Goal: Task Accomplishment & Management: Use online tool/utility

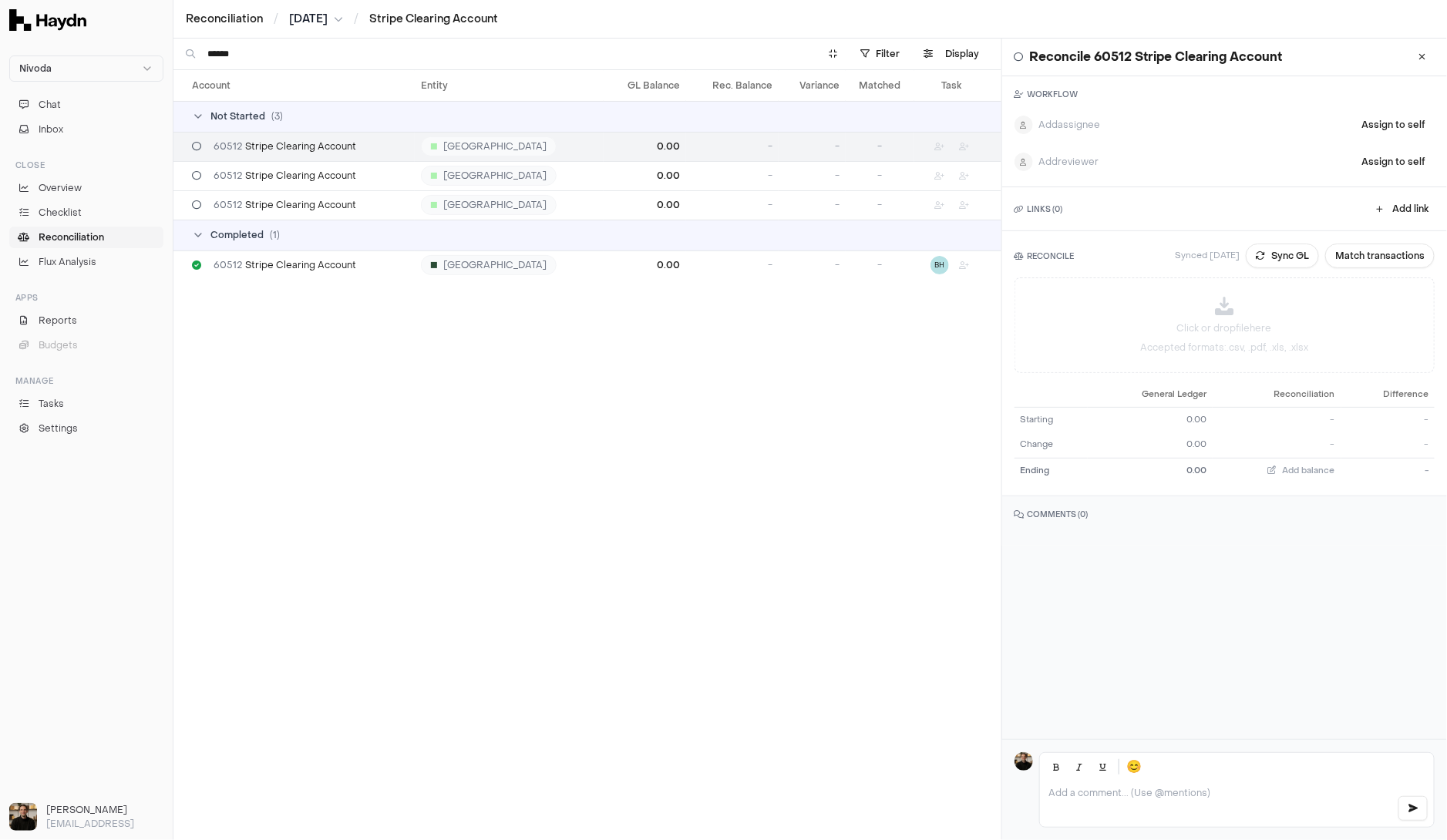
click at [728, 56] on input "******" at bounding box center [503, 53] width 592 height 31
type input "*"
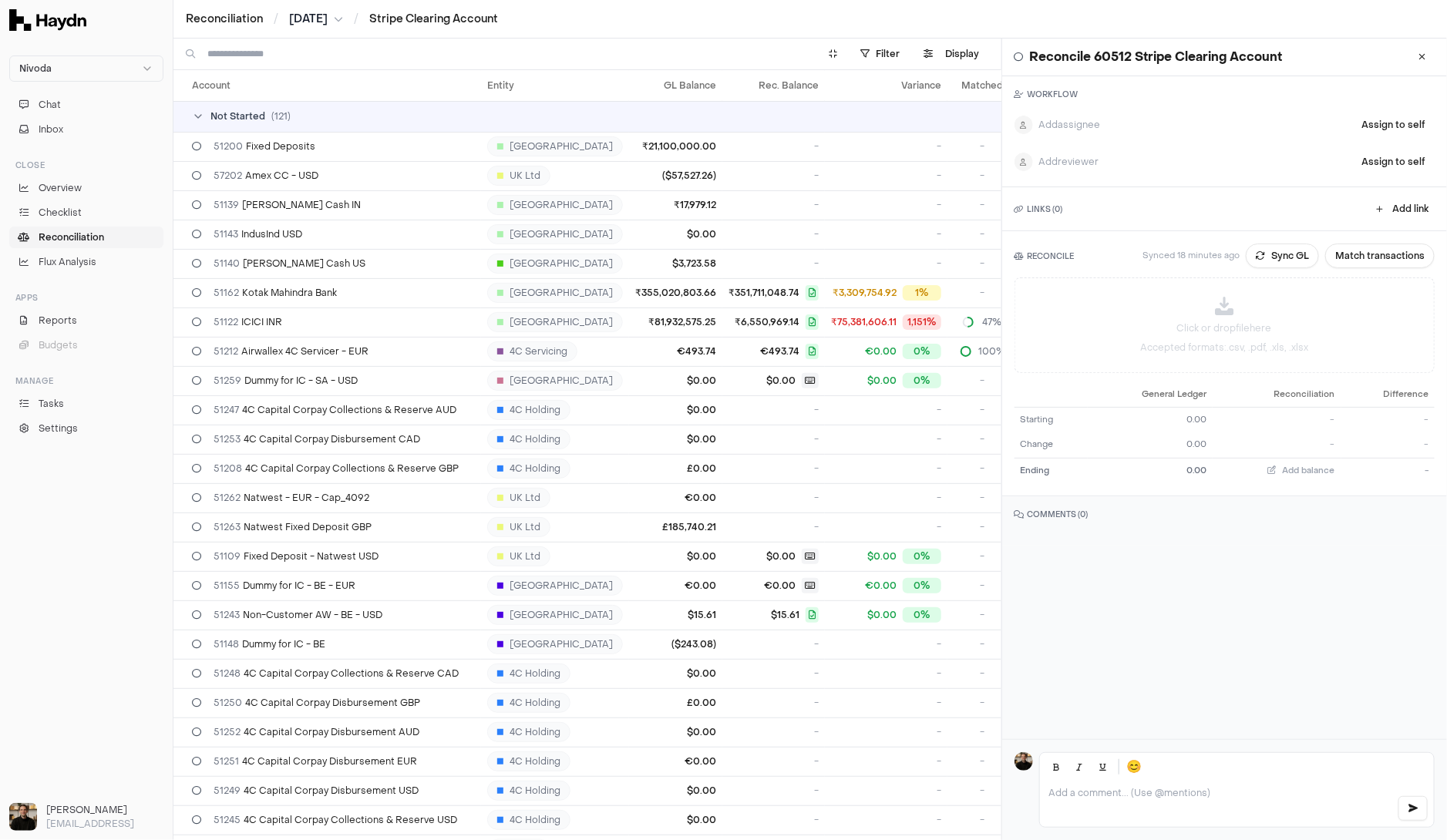
click at [89, 235] on span "Reconciliation" at bounding box center [71, 237] width 66 height 14
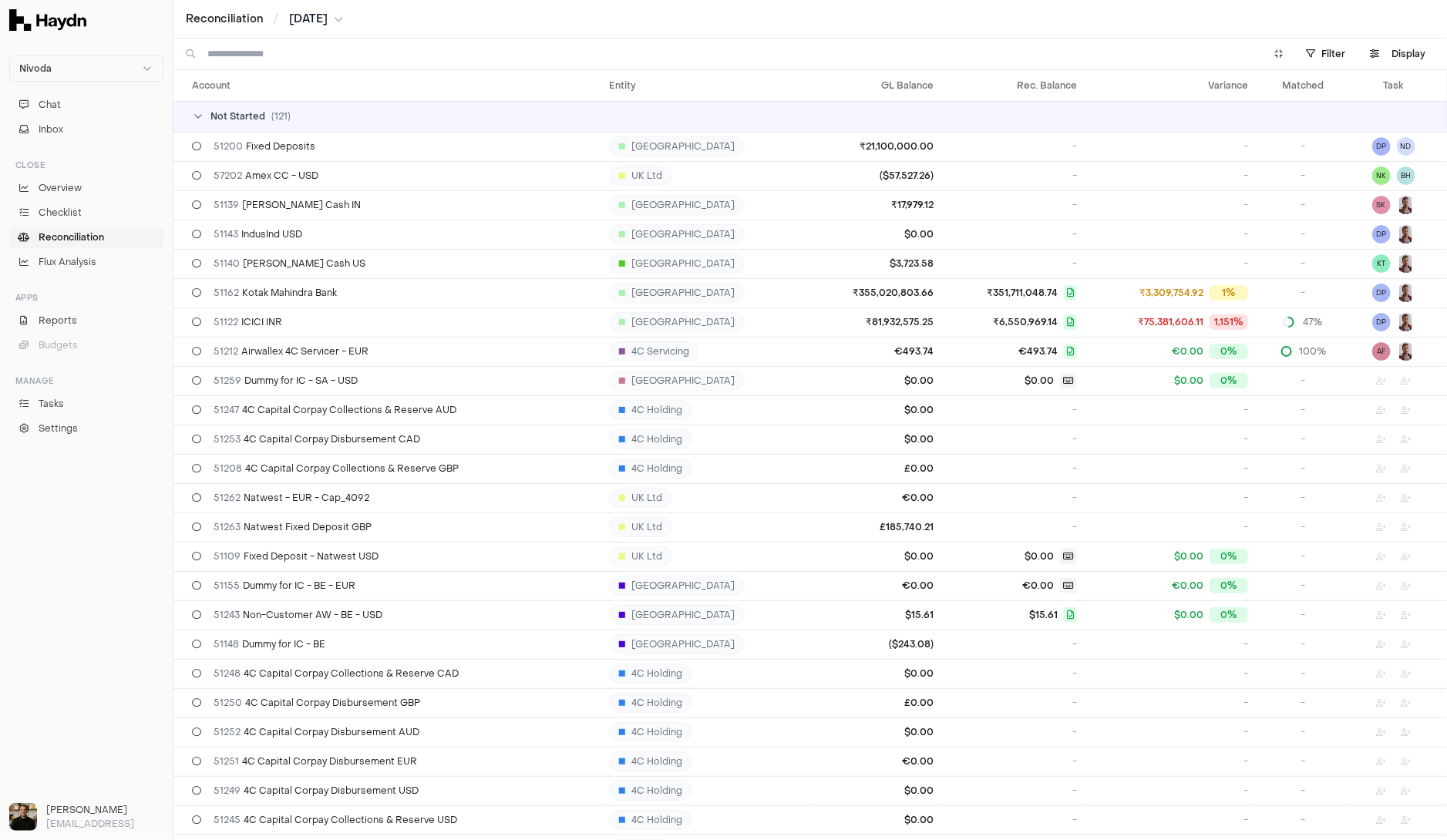
click at [271, 117] on span "( 121 )" at bounding box center [281, 116] width 20 height 12
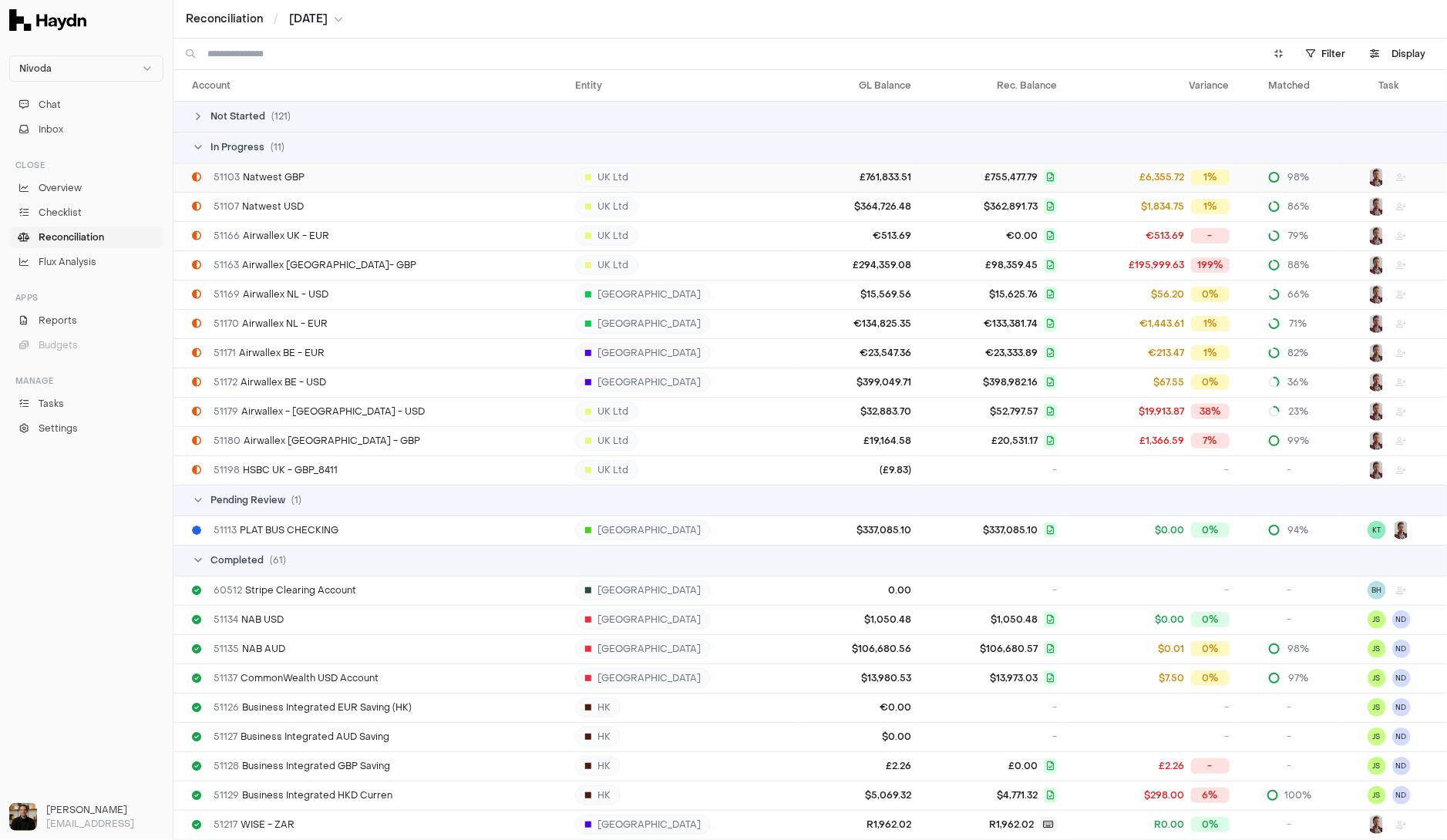
click at [301, 174] on span "51103 Natwest GBP" at bounding box center [259, 177] width 91 height 12
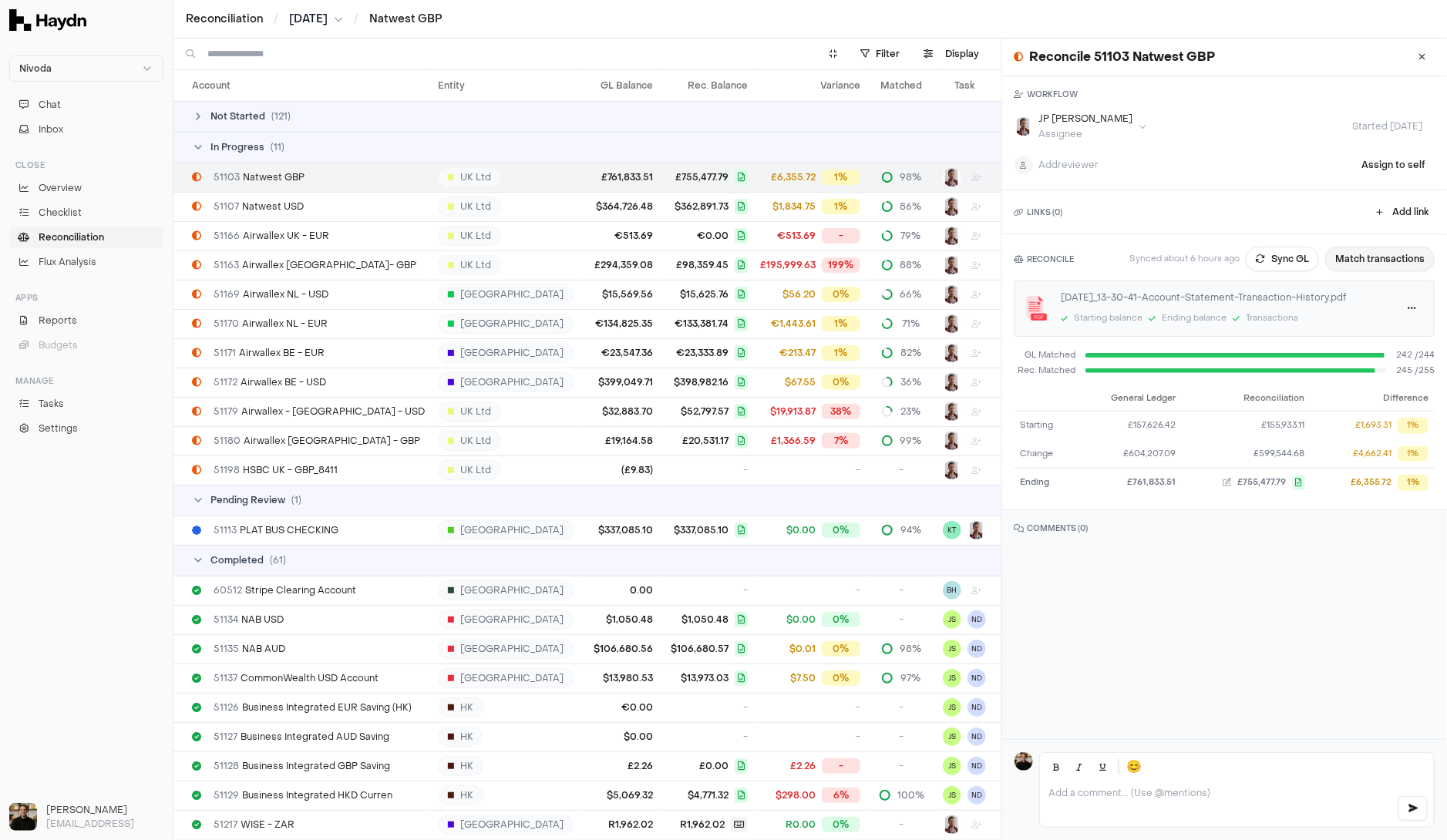
click at [1398, 260] on button "Match transactions" at bounding box center [1379, 259] width 109 height 25
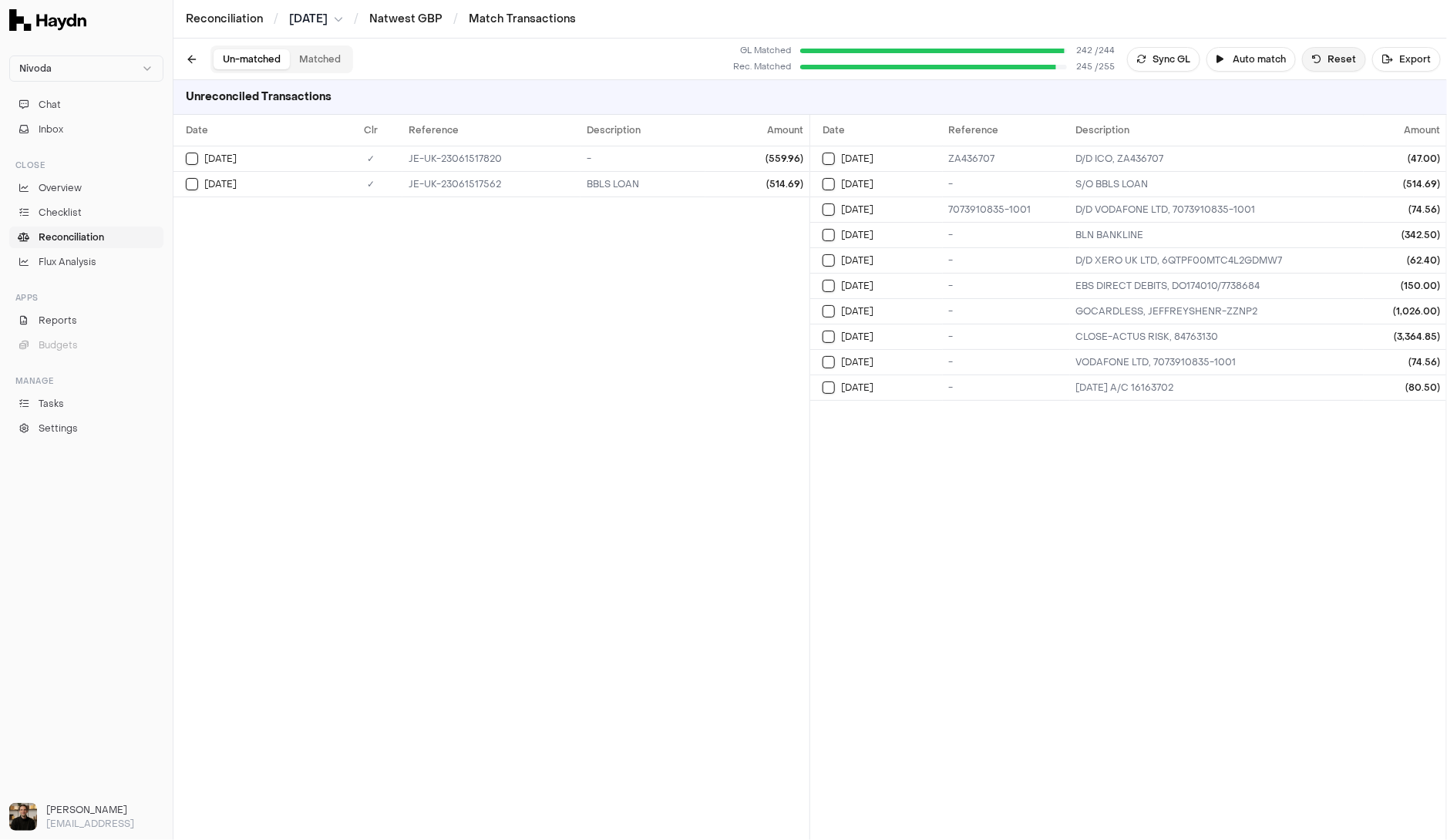
click at [1347, 60] on button "Reset" at bounding box center [1334, 60] width 64 height 25
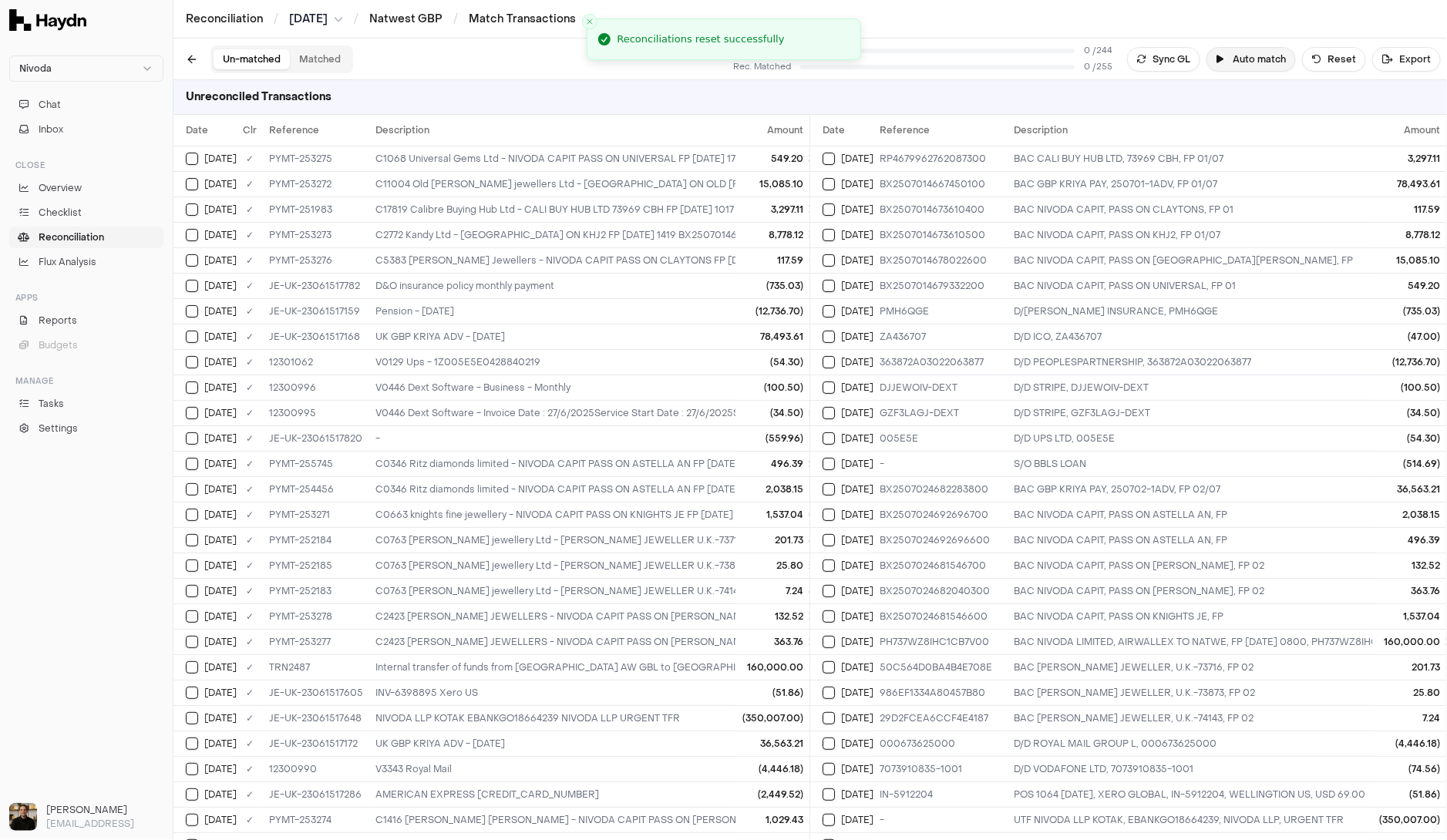
click at [1242, 66] on button "Auto match" at bounding box center [1251, 60] width 90 height 25
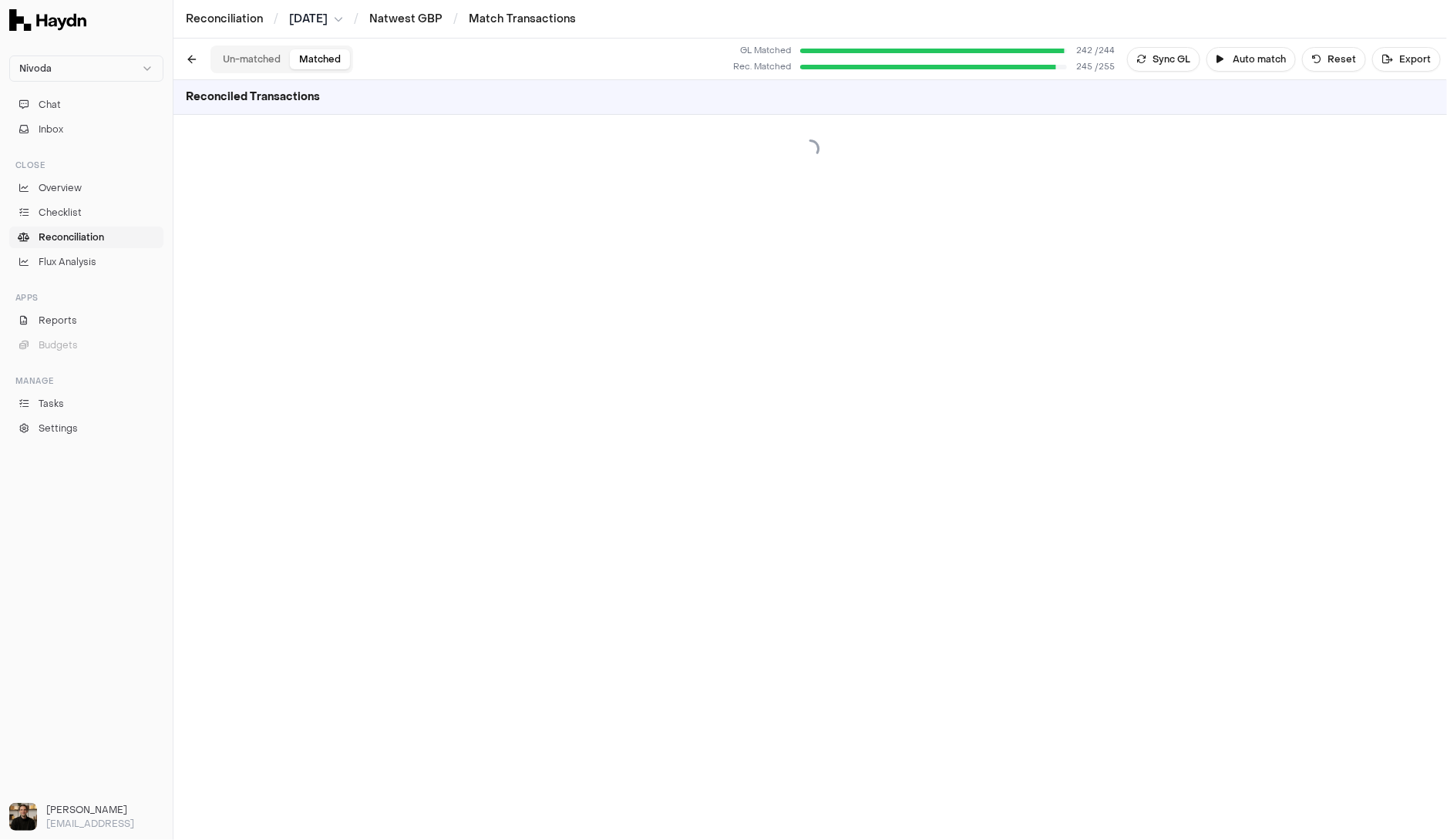
click at [316, 58] on button "Matched" at bounding box center [320, 59] width 60 height 20
click at [223, 63] on button "Un-matched" at bounding box center [252, 59] width 76 height 20
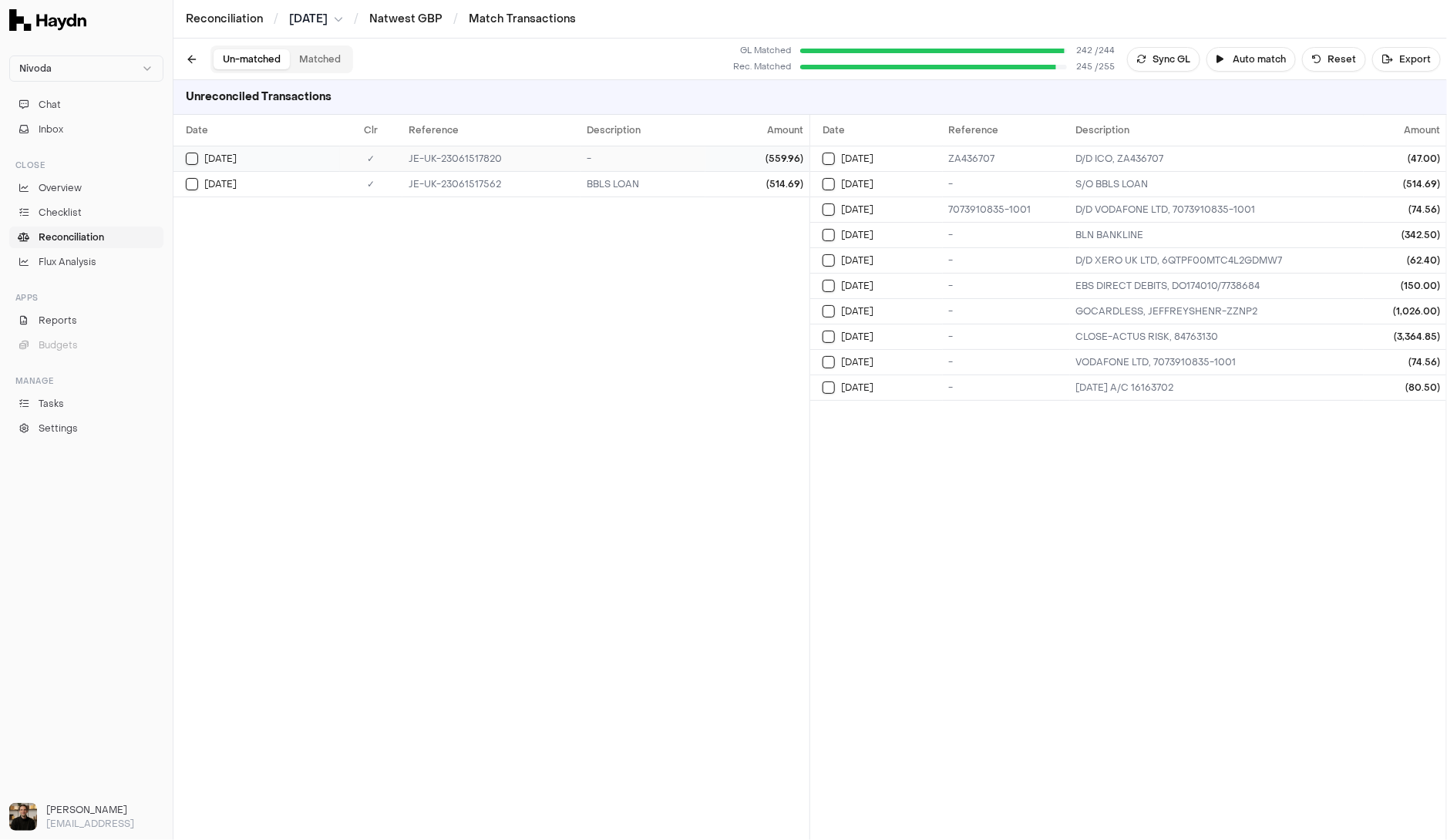
click at [200, 153] on div "[DATE]" at bounding box center [262, 159] width 154 height 12
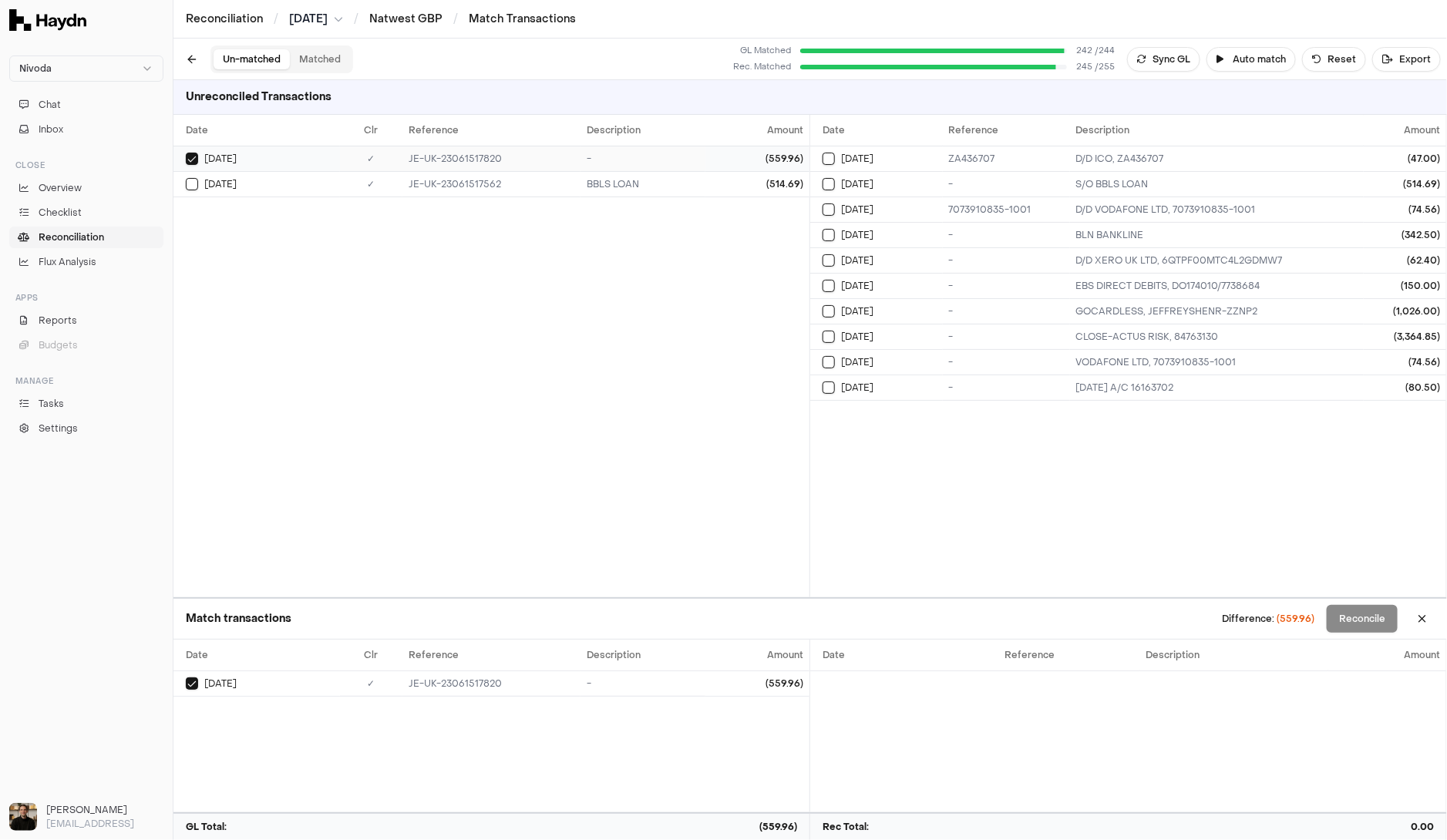
click at [252, 146] on td "[DATE]" at bounding box center [256, 158] width 166 height 26
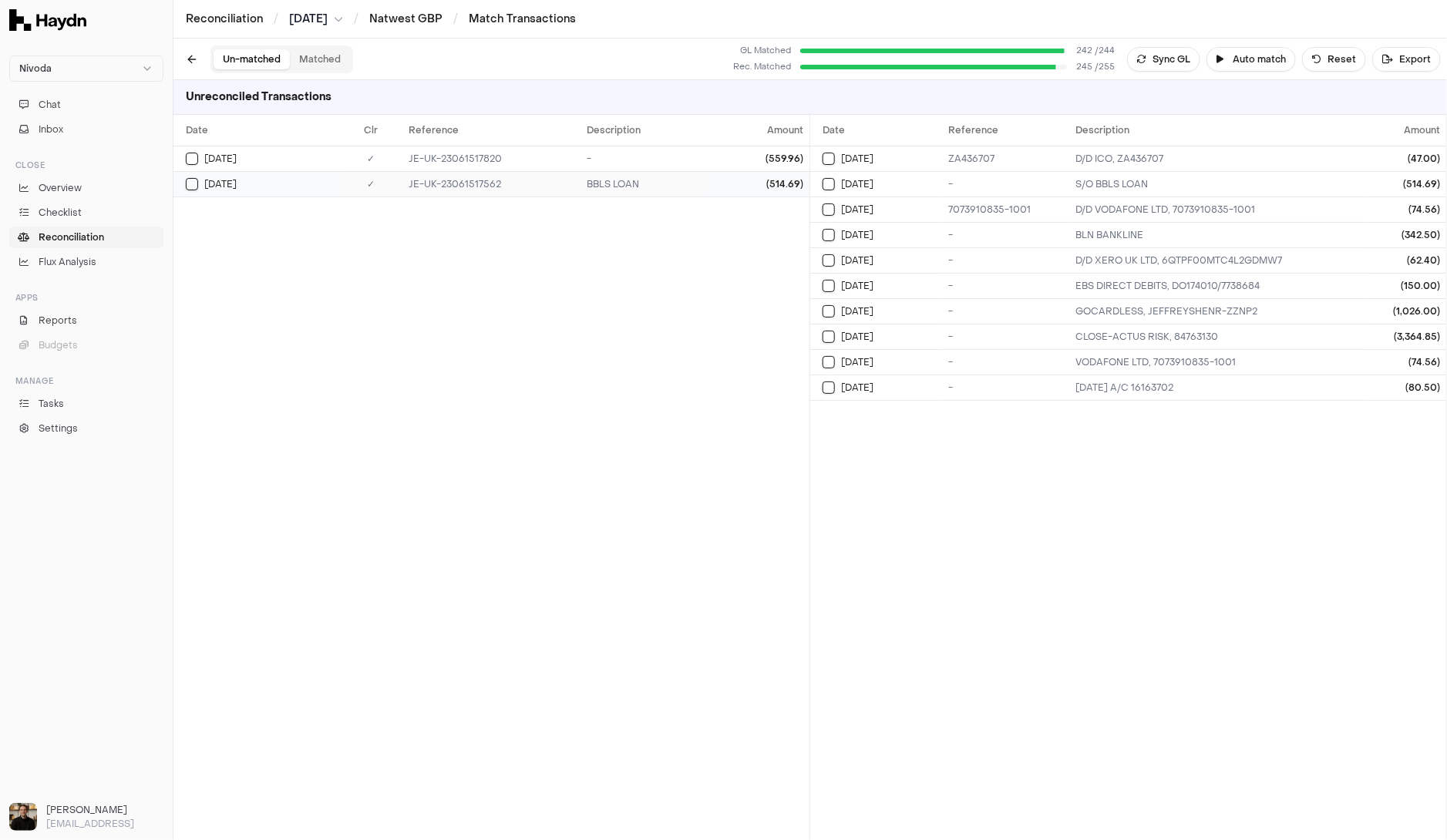
click at [227, 178] on span "[DATE]" at bounding box center [221, 184] width 32 height 12
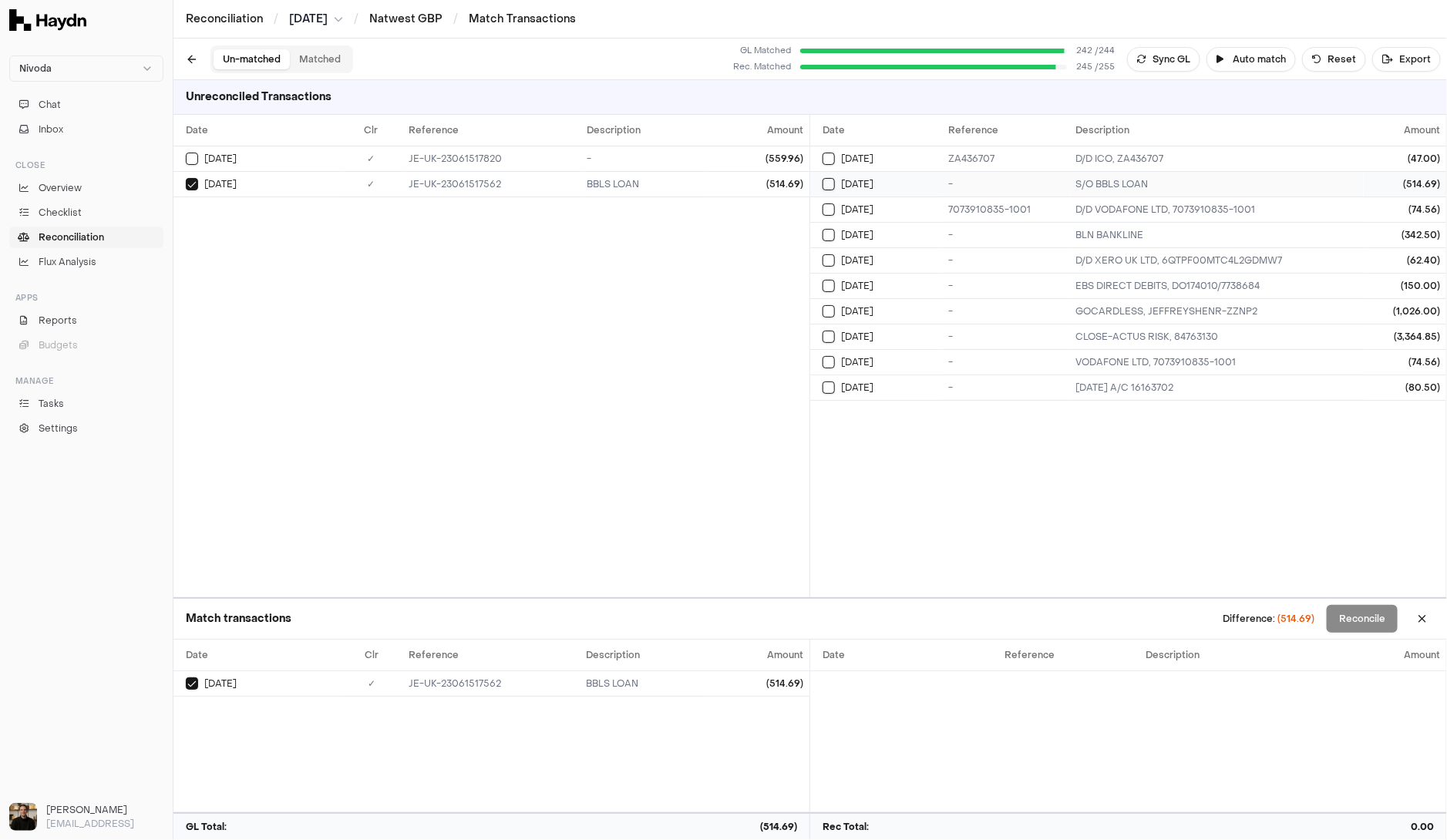
click at [936, 180] on div "[DATE]" at bounding box center [882, 184] width 120 height 12
click at [1369, 614] on button "Reconcile" at bounding box center [1363, 619] width 71 height 28
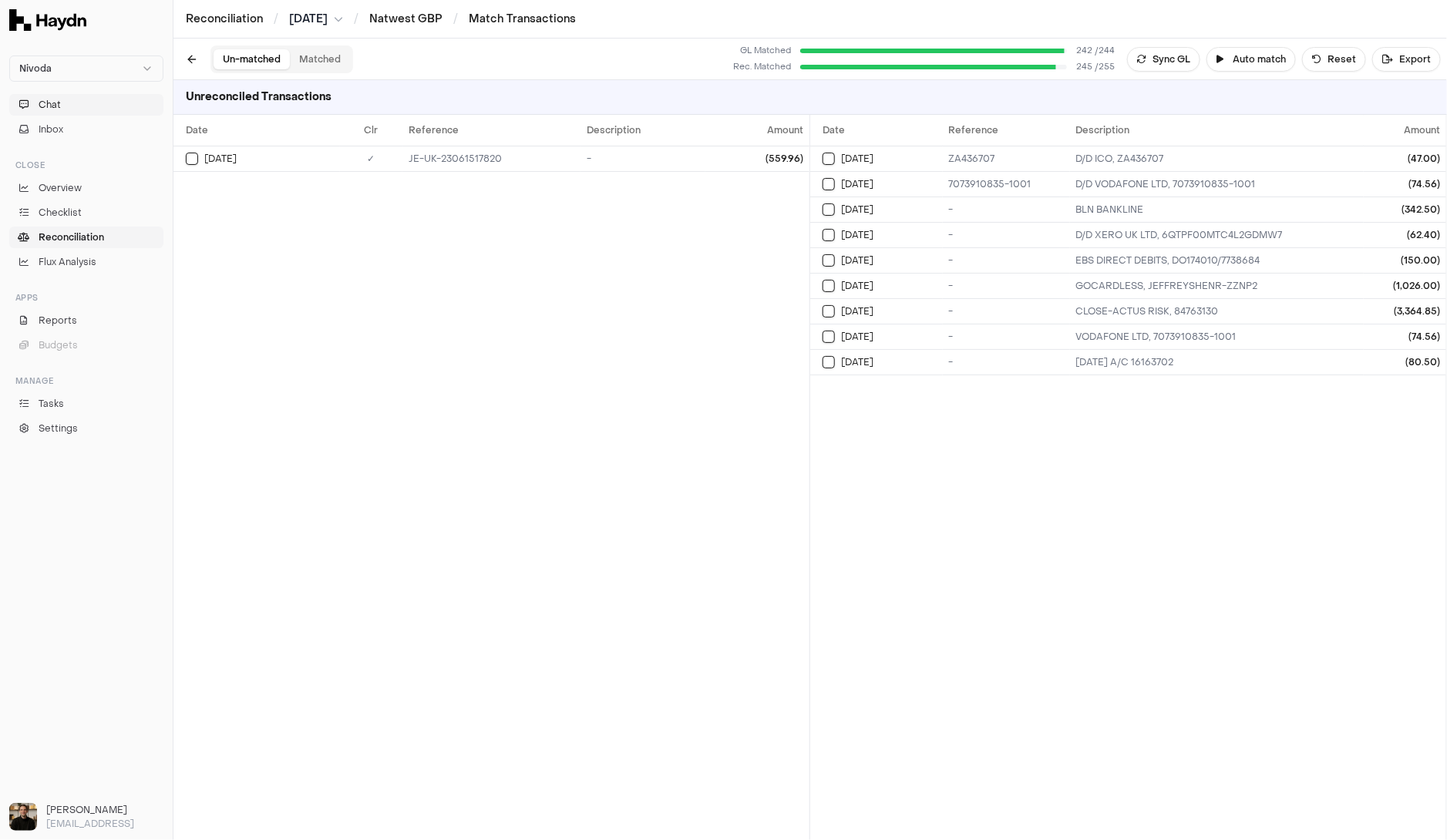
click at [87, 100] on button "Chat" at bounding box center [85, 105] width 154 height 21
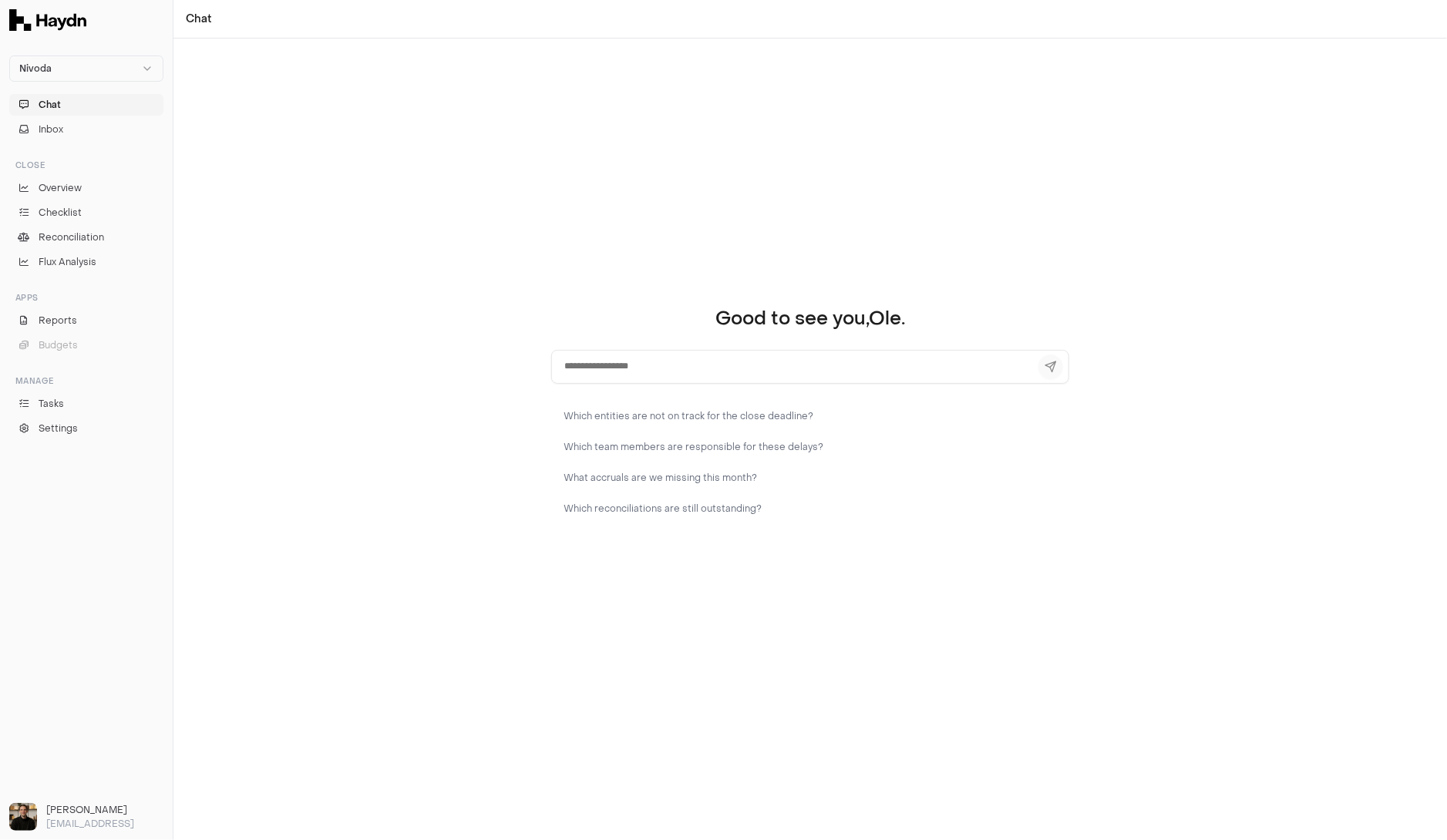
click at [612, 372] on textarea at bounding box center [810, 367] width 519 height 34
type textarea "*"
click at [659, 181] on div "Good to see you, [PERSON_NAME] . Which entities are not on track for the close …" at bounding box center [810, 439] width 1274 height 802
click at [82, 236] on span "Reconciliation" at bounding box center [71, 237] width 66 height 14
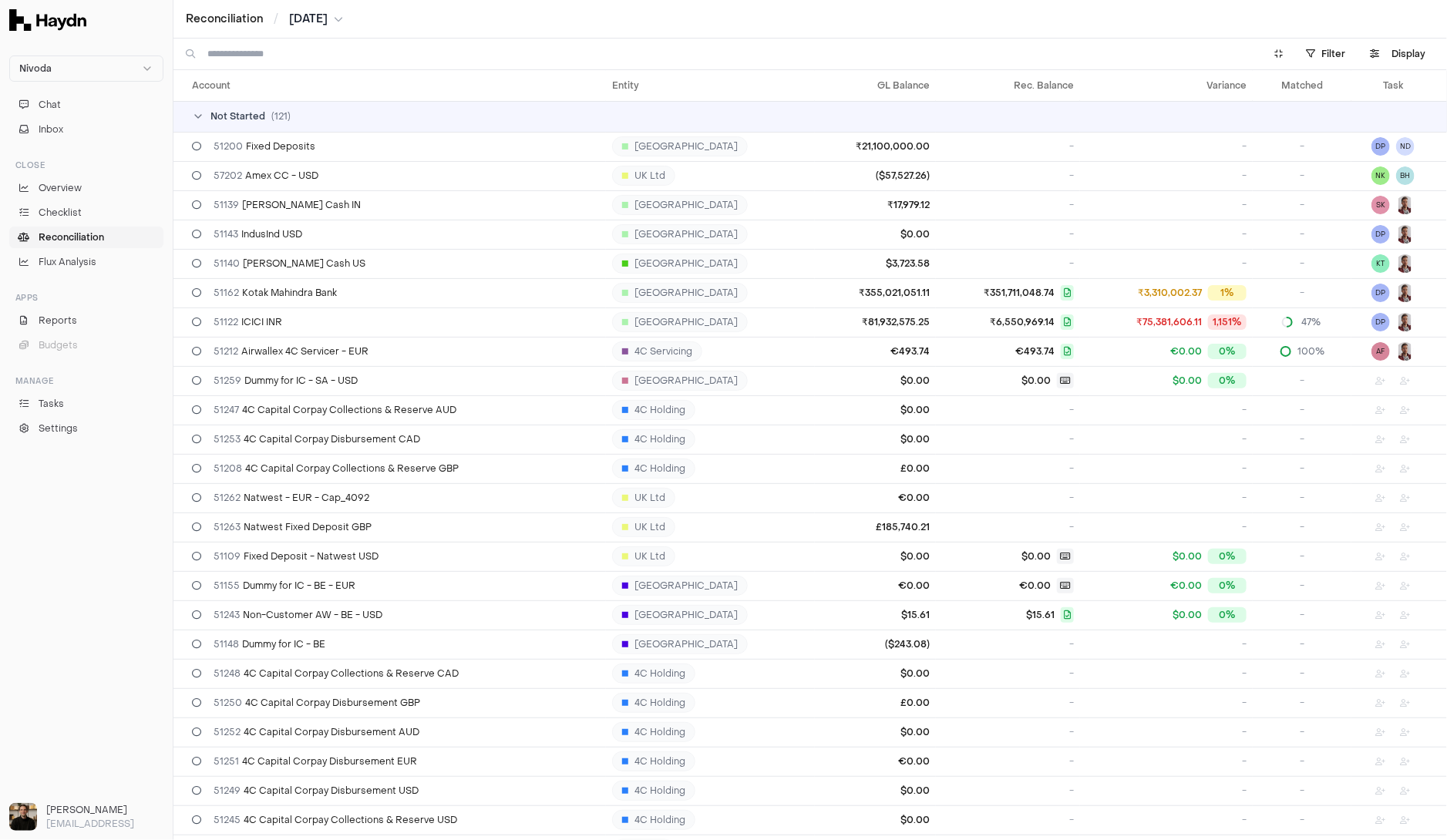
click at [338, 55] on input at bounding box center [726, 53] width 1038 height 31
type input "******"
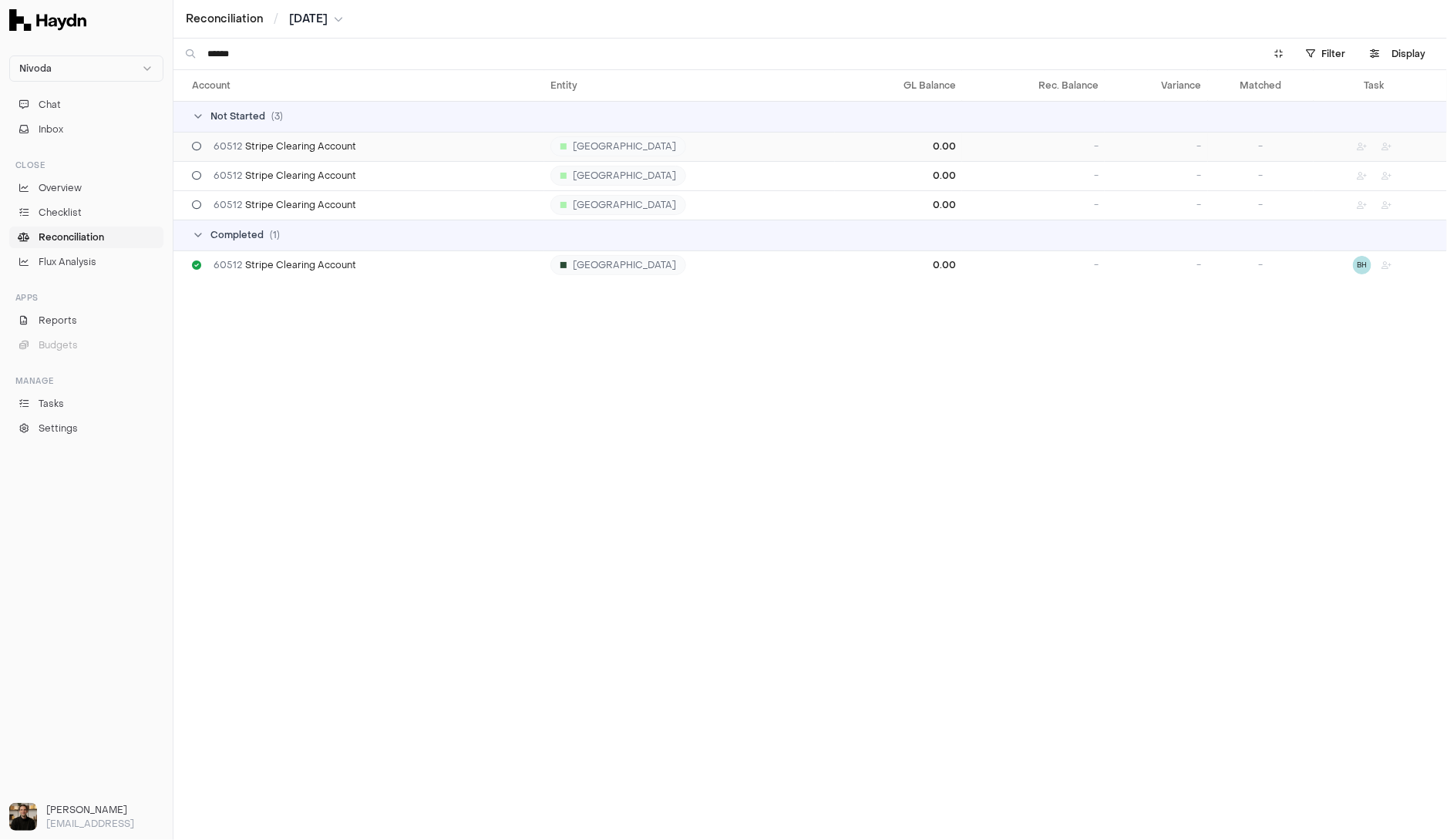
click at [365, 148] on div "60512 Stripe Clearing Account" at bounding box center [365, 147] width 346 height 12
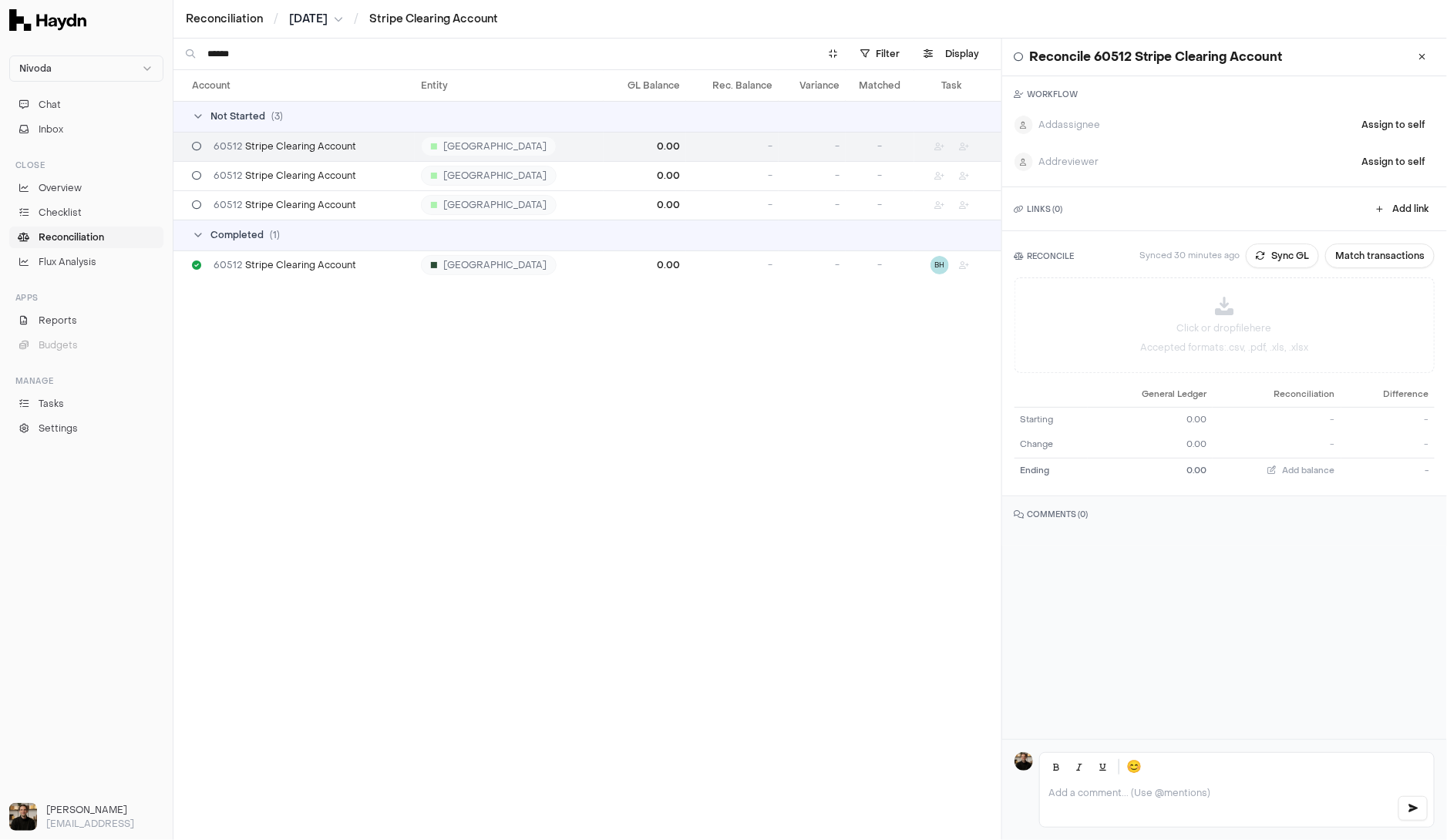
click at [84, 235] on span "Reconciliation" at bounding box center [71, 237] width 66 height 14
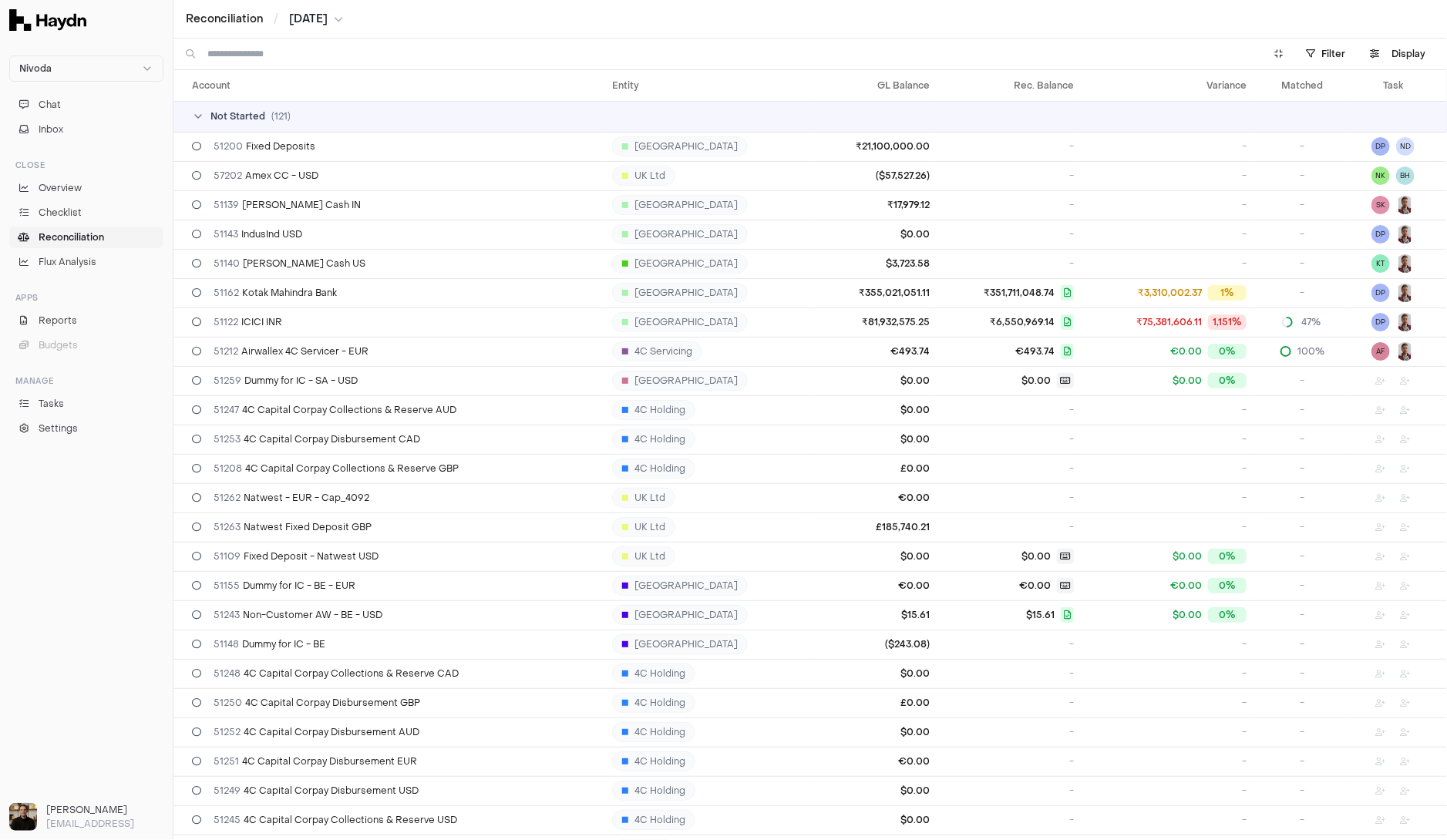
click at [288, 120] on div "Not Started ( 121 )" at bounding box center [816, 116] width 1249 height 12
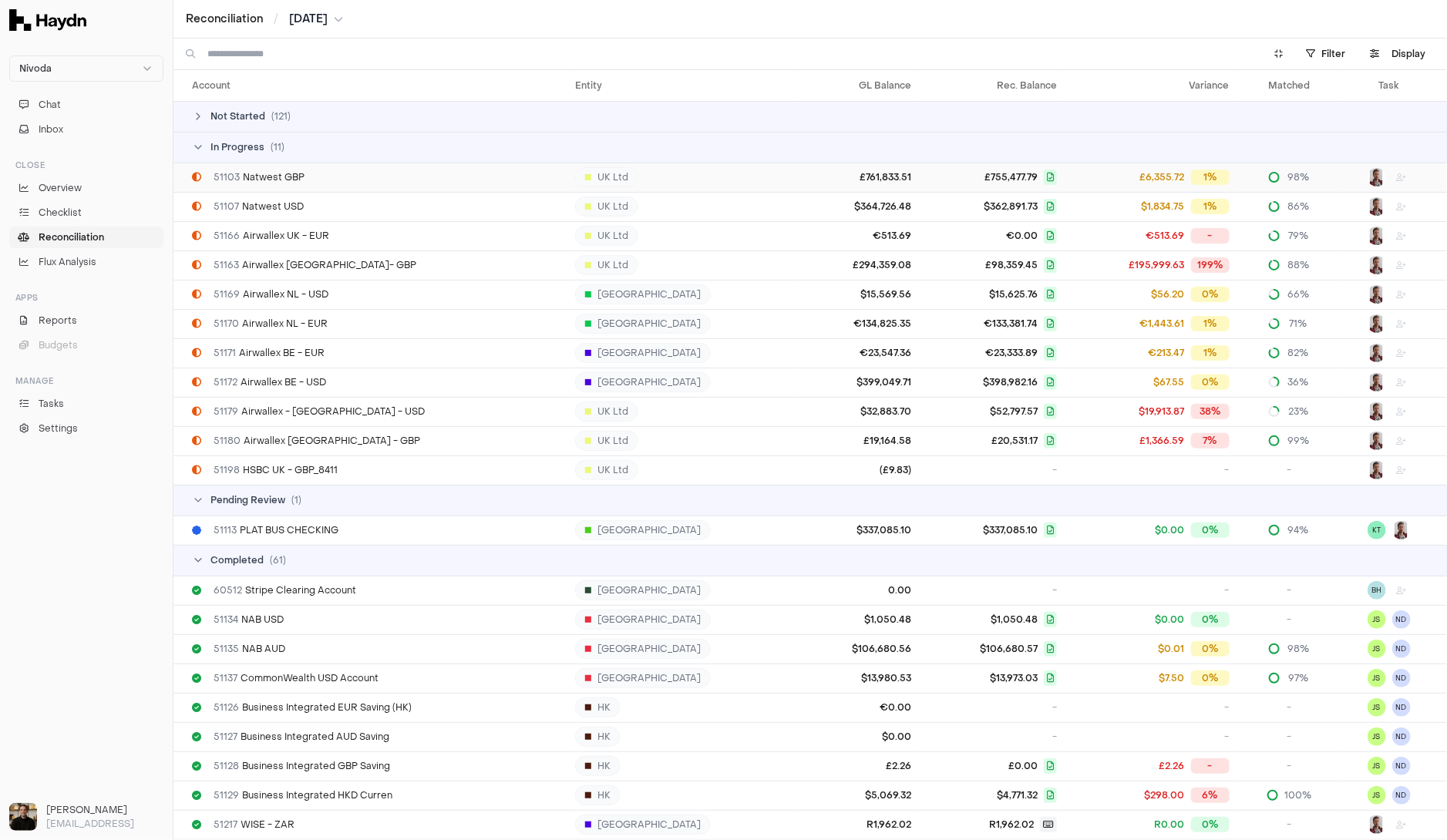
click at [278, 182] on span "51103 Natwest GBP" at bounding box center [259, 177] width 91 height 12
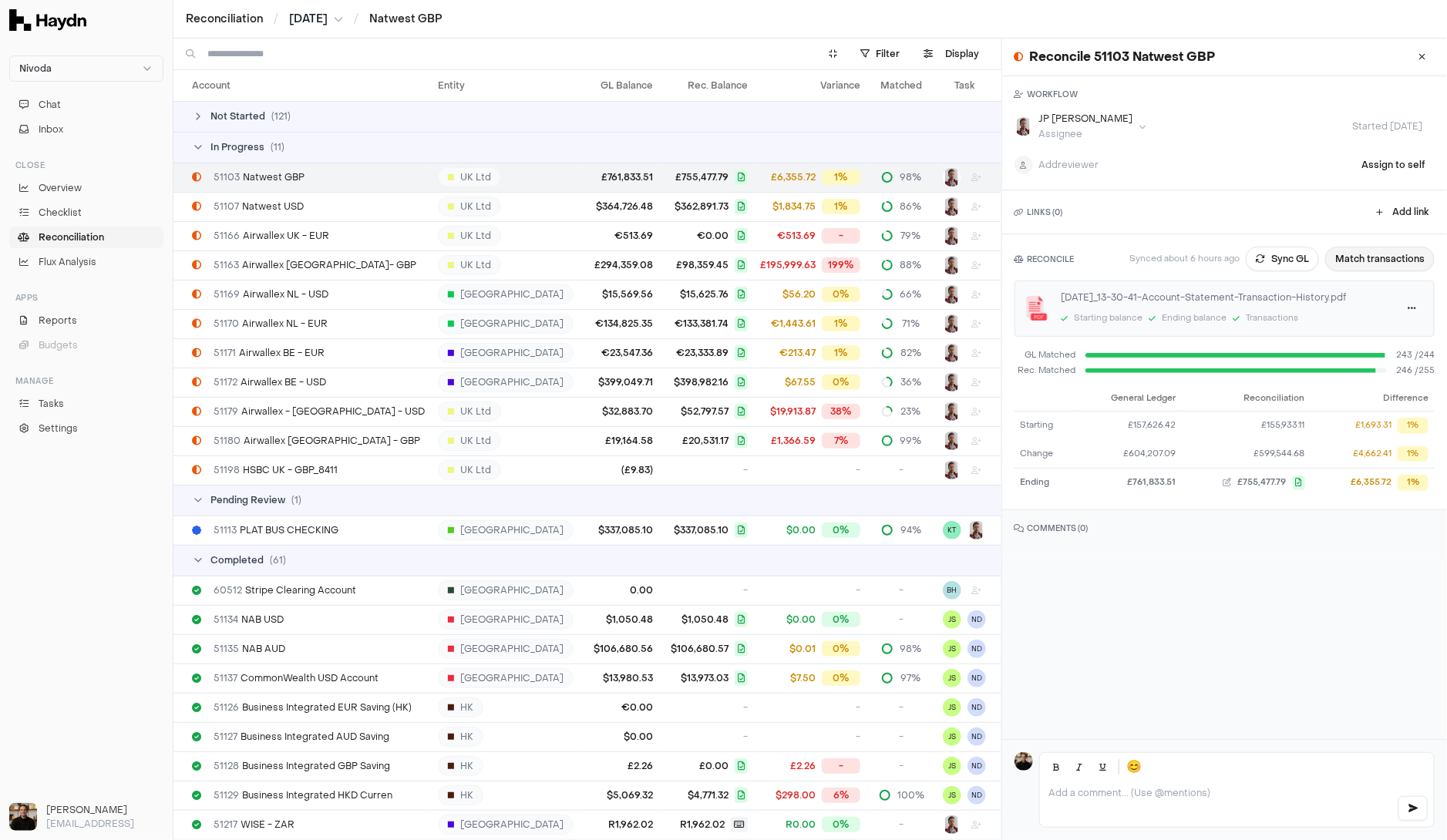
click at [1347, 261] on button "Match transactions" at bounding box center [1379, 259] width 109 height 25
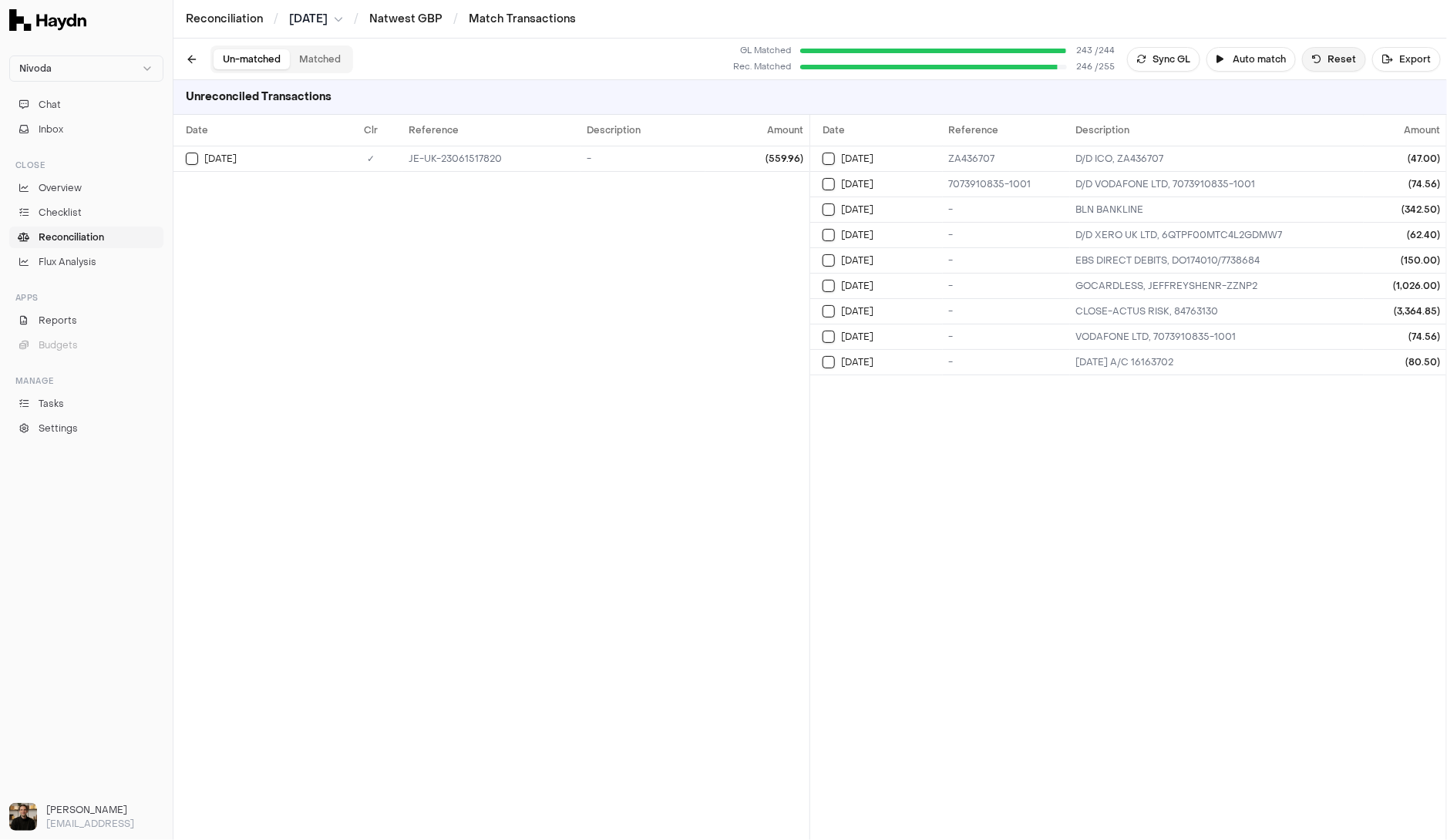
click at [1317, 50] on button "Reset" at bounding box center [1334, 60] width 64 height 25
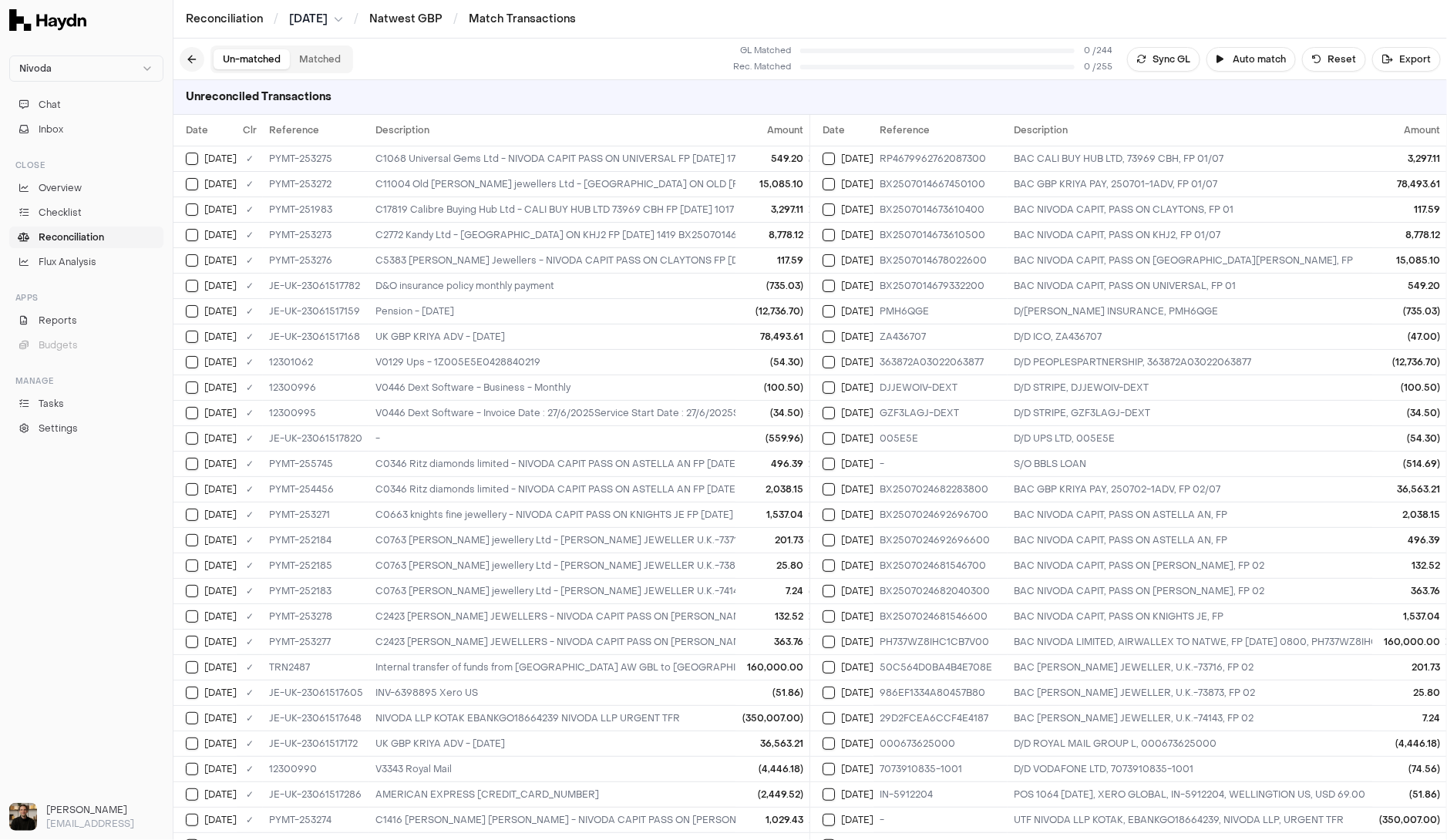
click at [185, 61] on button at bounding box center [192, 60] width 25 height 25
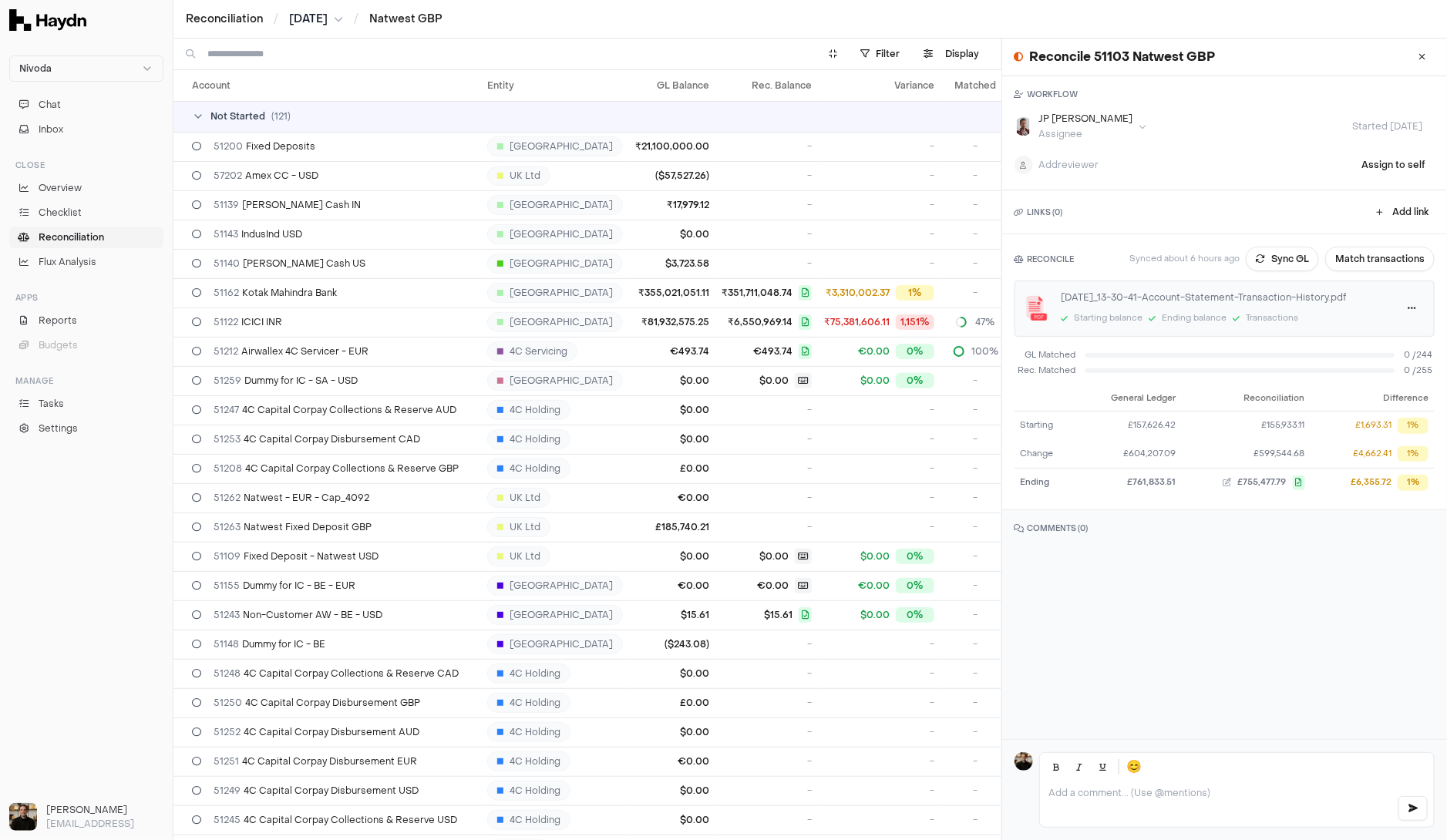
click at [248, 117] on span "Not Started" at bounding box center [238, 116] width 55 height 12
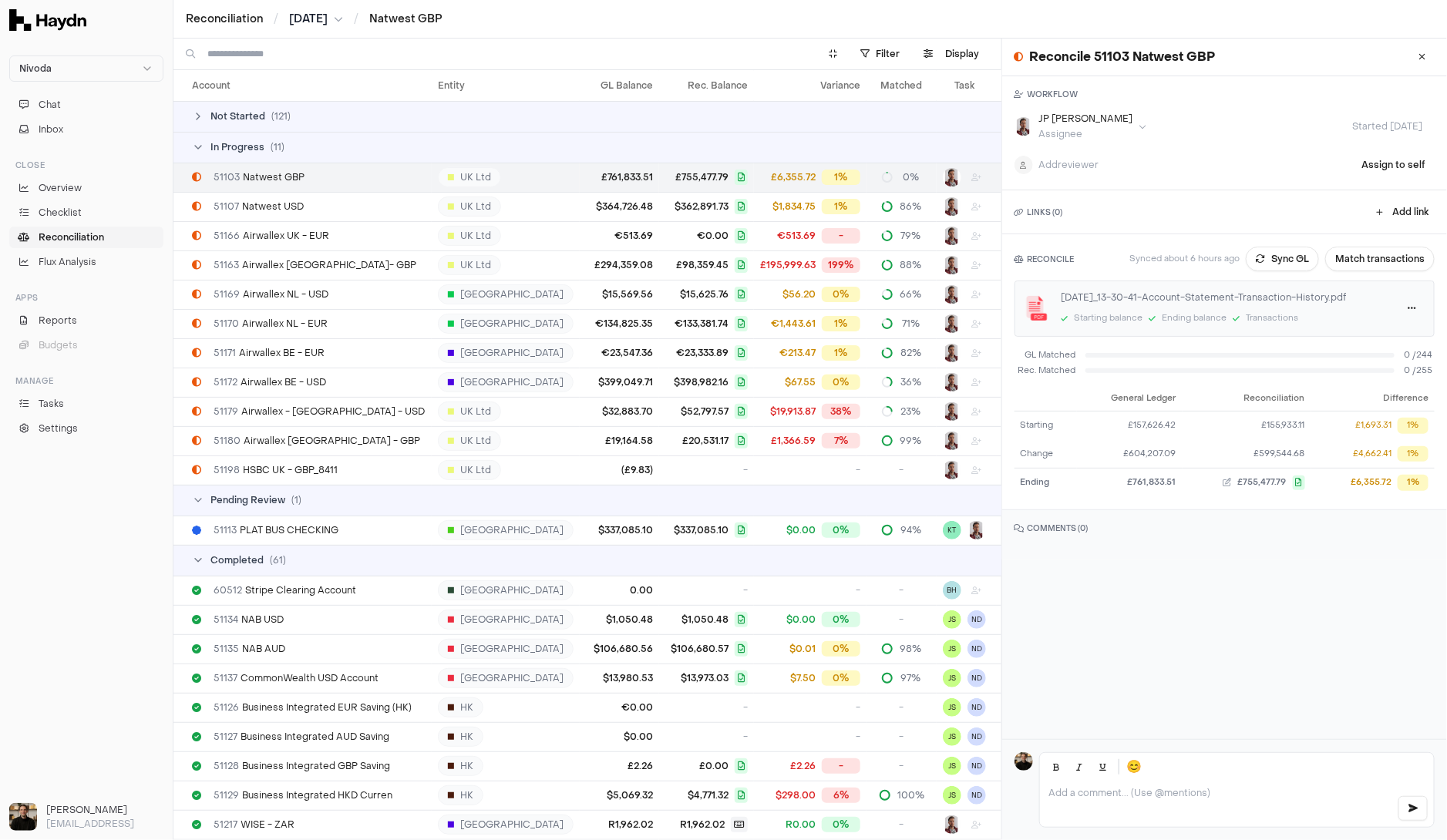
click at [265, 180] on span "51103 Natwest GBP" at bounding box center [259, 177] width 91 height 12
click at [362, 170] on td "51103 Natwest GBP" at bounding box center [302, 177] width 258 height 29
click at [1379, 253] on button "Match transactions" at bounding box center [1379, 259] width 109 height 25
